Goal: Task Accomplishment & Management: Manage account settings

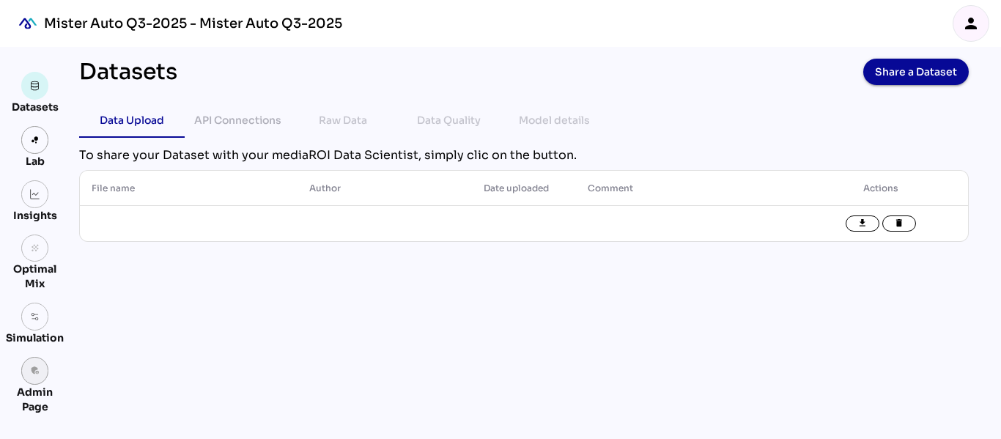
click at [38, 369] on icon "admin_panel_settings" at bounding box center [35, 371] width 10 height 10
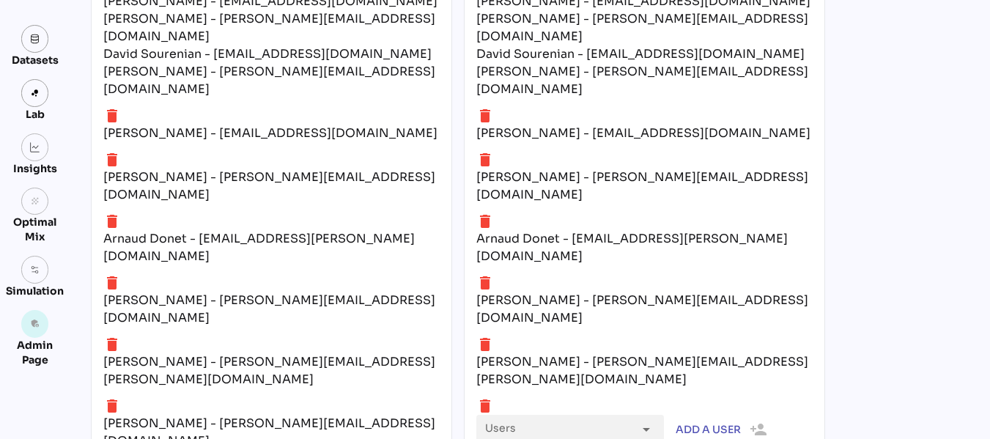
scroll to position [4813, 0]
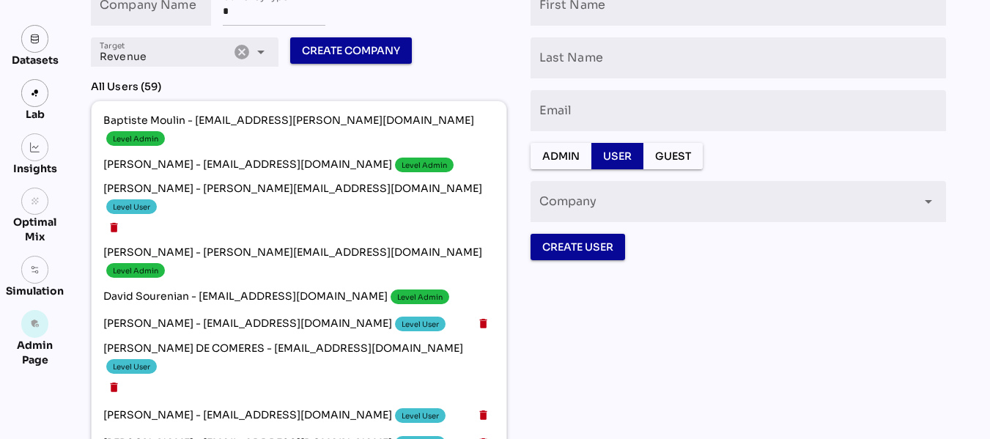
scroll to position [0, 0]
